Goal: Book appointment/travel/reservation

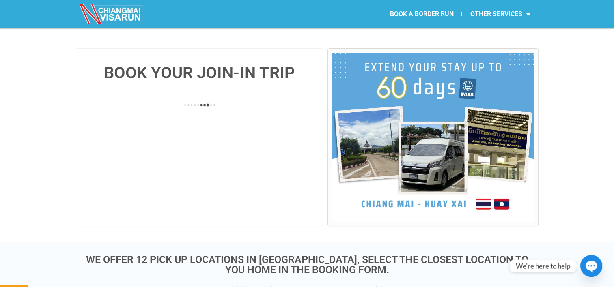
scroll to position [176, 0]
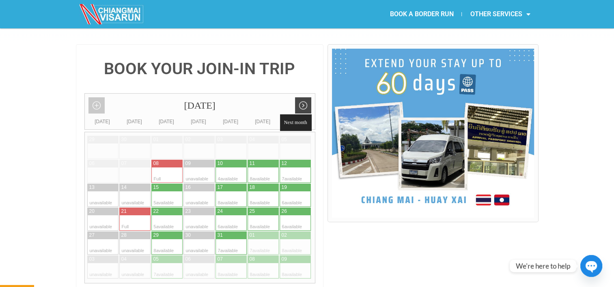
click at [307, 97] on link "Next month" at bounding box center [303, 105] width 16 height 16
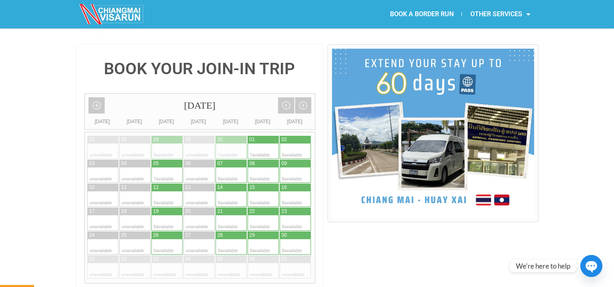
click at [253, 144] on div at bounding box center [256, 151] width 16 height 15
type input "[DATE]"
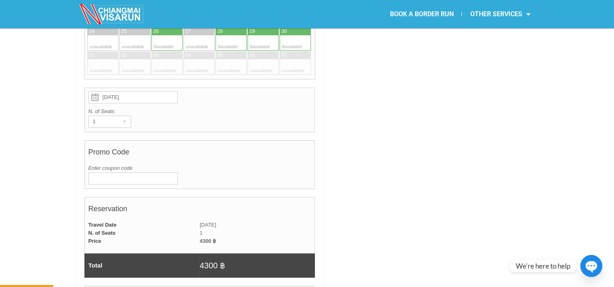
scroll to position [326, 0]
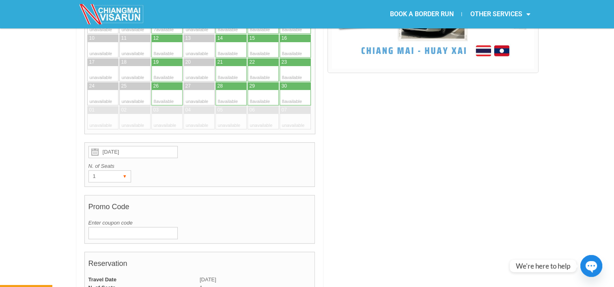
click at [122, 171] on div "▾" at bounding box center [124, 176] width 11 height 11
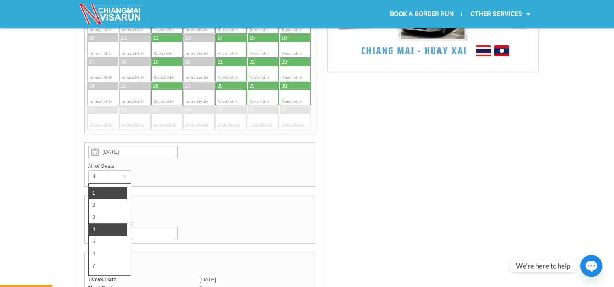
click at [104, 224] on li "4" at bounding box center [108, 230] width 39 height 12
radio input "true"
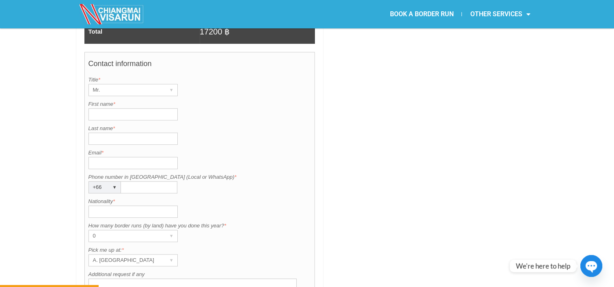
scroll to position [620, 0]
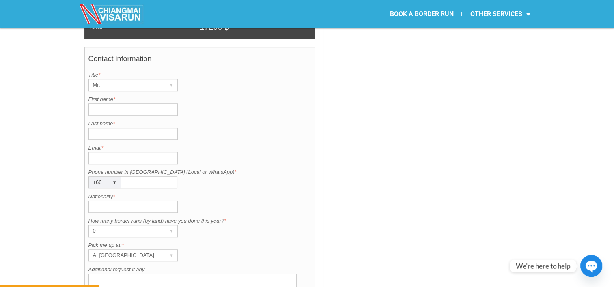
click at [138, 104] on input "First name *" at bounding box center [133, 110] width 89 height 12
type input "[PERSON_NAME]"
click at [118, 128] on input "Last name *" at bounding box center [133, 134] width 89 height 12
type input "[PERSON_NAME]"
click at [112, 152] on input "Email *" at bounding box center [133, 158] width 89 height 12
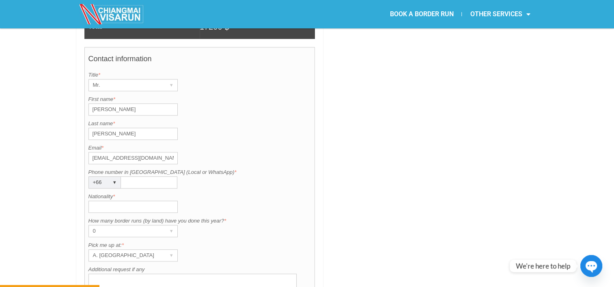
type input "[EMAIL_ADDRESS][DOMAIN_NAME]"
click at [108, 177] on div "+66 ▾" at bounding box center [105, 183] width 32 height 12
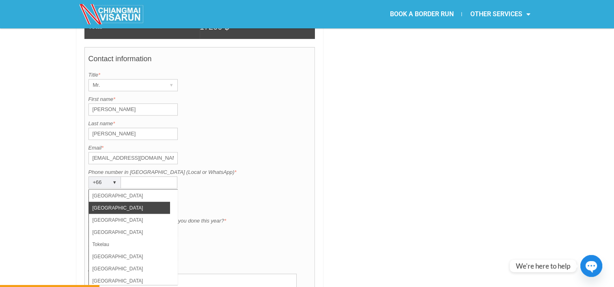
click at [78, 171] on div "BOOK YOUR JOIN-IN TRIP [DATE] Add month view Remove month view Next month Previ…" at bounding box center [200, 15] width 248 height 829
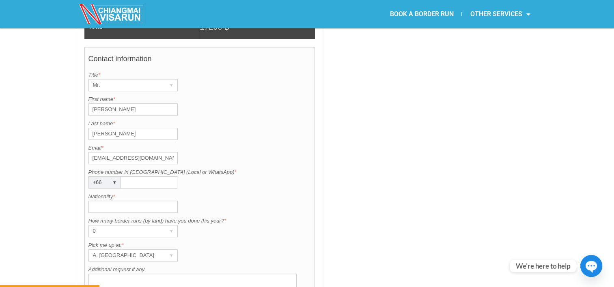
drag, startPoint x: 78, startPoint y: 171, endPoint x: 94, endPoint y: 179, distance: 18.0
click at [94, 201] on input "Nationality *" at bounding box center [133, 207] width 89 height 12
click at [96, 201] on input "Nationality *" at bounding box center [133, 207] width 89 height 12
type input "American"
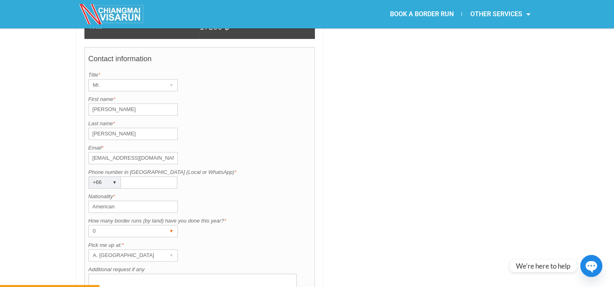
click at [99, 226] on div "0" at bounding box center [125, 231] width 73 height 11
click at [84, 213] on div "Contact information Title is required. Title * Mr. ▾ Mr. Mrs. Ms. First name is…" at bounding box center [199, 189] width 231 height 284
click at [99, 250] on div "A. [GEOGRAPHIC_DATA]" at bounding box center [125, 255] width 73 height 11
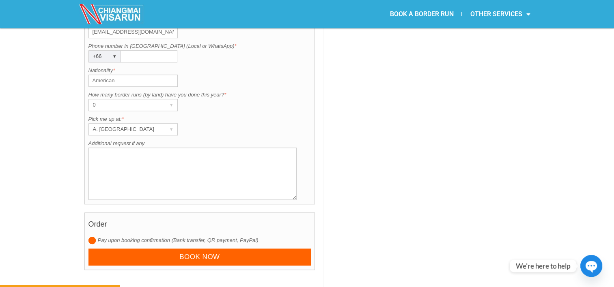
scroll to position [745, 0]
click at [156, 124] on div "A. [GEOGRAPHIC_DATA]" at bounding box center [125, 129] width 73 height 11
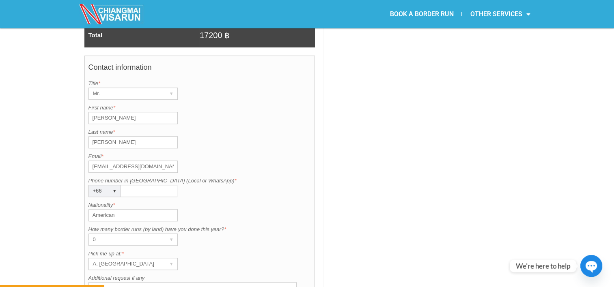
scroll to position [586, 0]
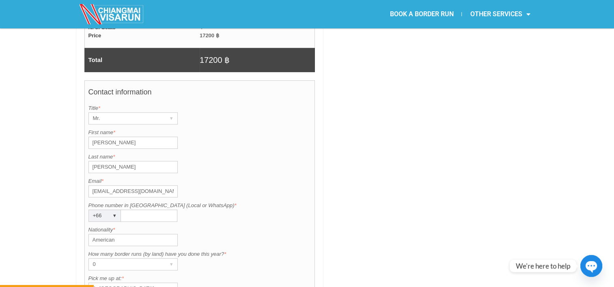
click at [160, 283] on div "A. [GEOGRAPHIC_DATA]" at bounding box center [125, 288] width 73 height 11
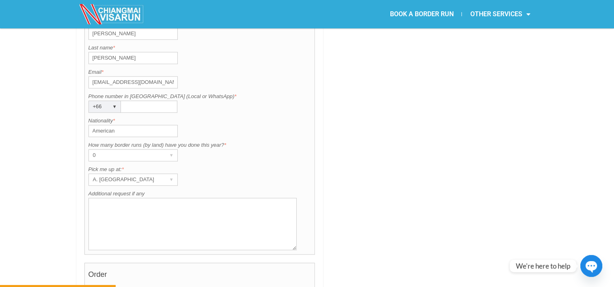
scroll to position [731, 0]
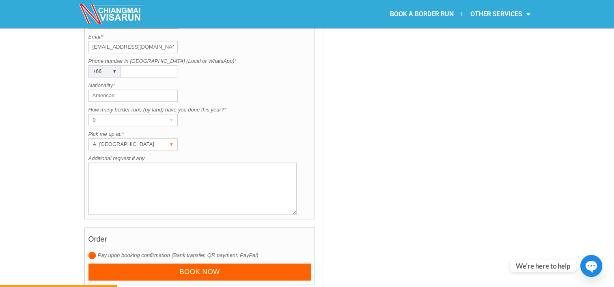
click at [166, 139] on div "▾" at bounding box center [171, 144] width 11 height 11
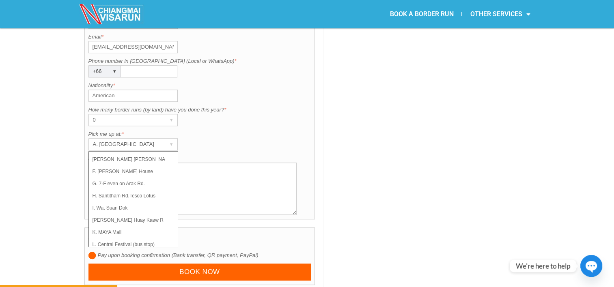
scroll to position [57, 0]
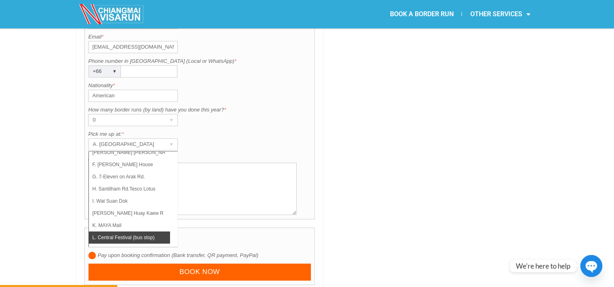
click at [138, 232] on li "L. Central Festival (bus stop)" at bounding box center [129, 238] width 81 height 12
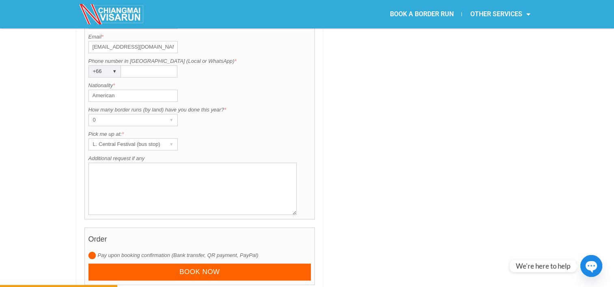
click at [161, 65] on input "Phone number in [GEOGRAPHIC_DATA] (Local or WhatsApp) *" at bounding box center [149, 71] width 56 height 12
click at [112, 66] on div "▾" at bounding box center [114, 71] width 11 height 11
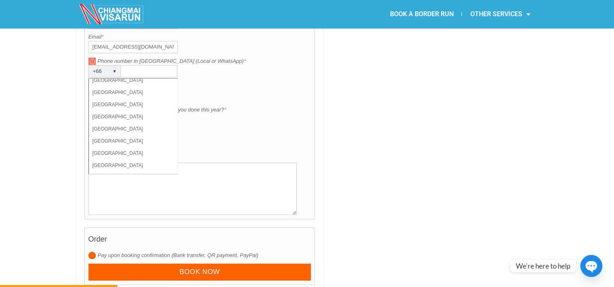
scroll to position [2647, 0]
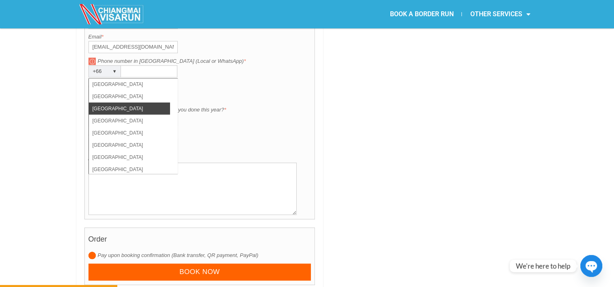
click at [131, 103] on li "[GEOGRAPHIC_DATA]" at bounding box center [129, 109] width 81 height 12
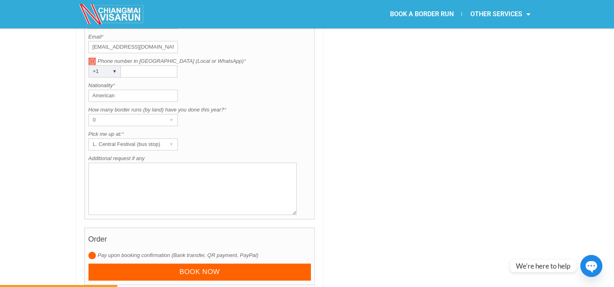
click at [151, 65] on input "Phone number in [GEOGRAPHIC_DATA] (Local or WhatsApp) *" at bounding box center [149, 71] width 56 height 12
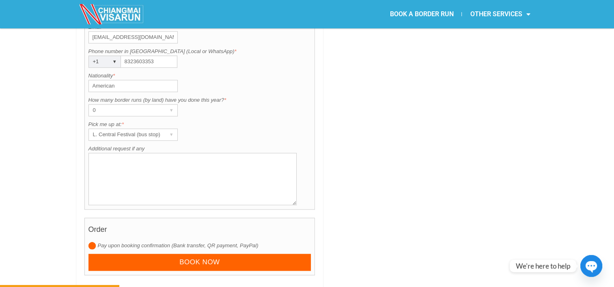
scroll to position [745, 0]
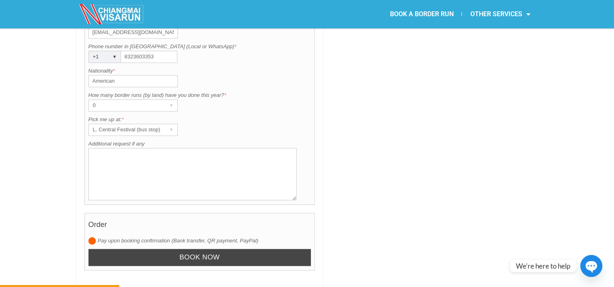
type input "8323603353"
click at [231, 249] on input "Book now" at bounding box center [200, 257] width 223 height 17
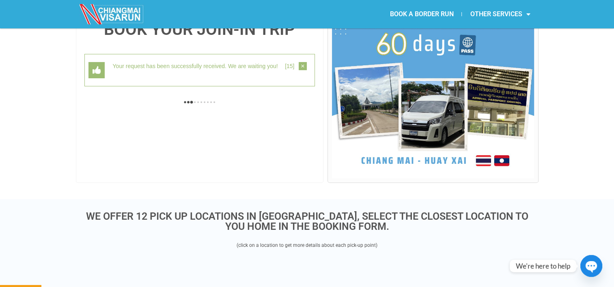
scroll to position [210, 0]
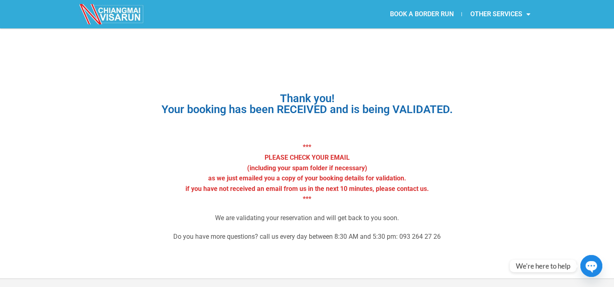
click at [404, 14] on link "BOOK A BORDER RUN" at bounding box center [422, 14] width 80 height 19
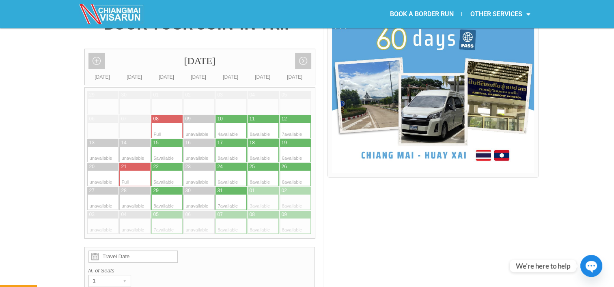
scroll to position [226, 0]
